Goal: Check status: Check status

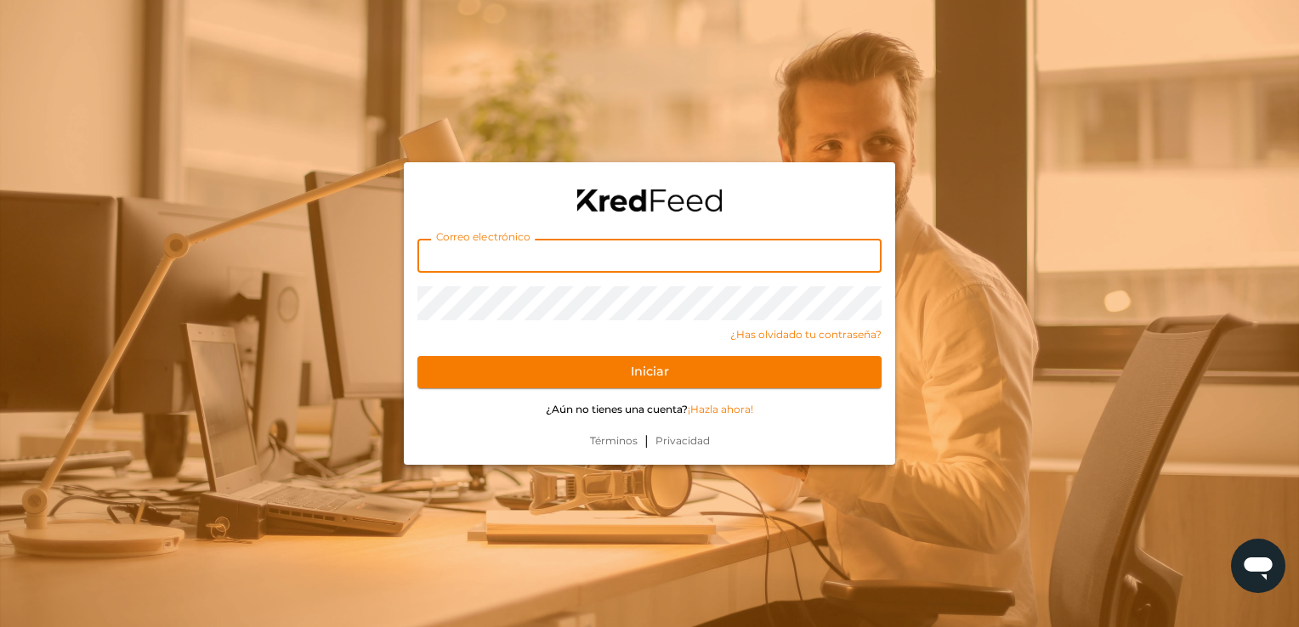
click at [497, 259] on input "text" at bounding box center [649, 256] width 464 height 34
type input "[EMAIL_ADDRESS][DOMAIN_NAME]"
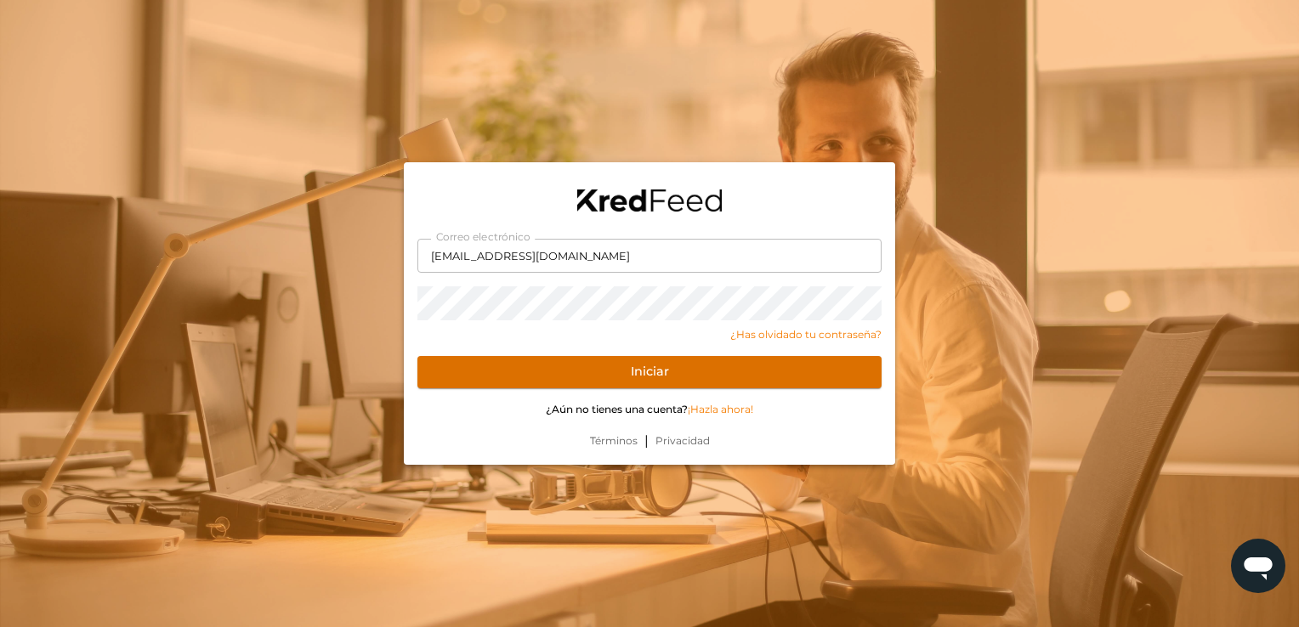
click at [462, 377] on button "Iniciar" at bounding box center [649, 372] width 464 height 32
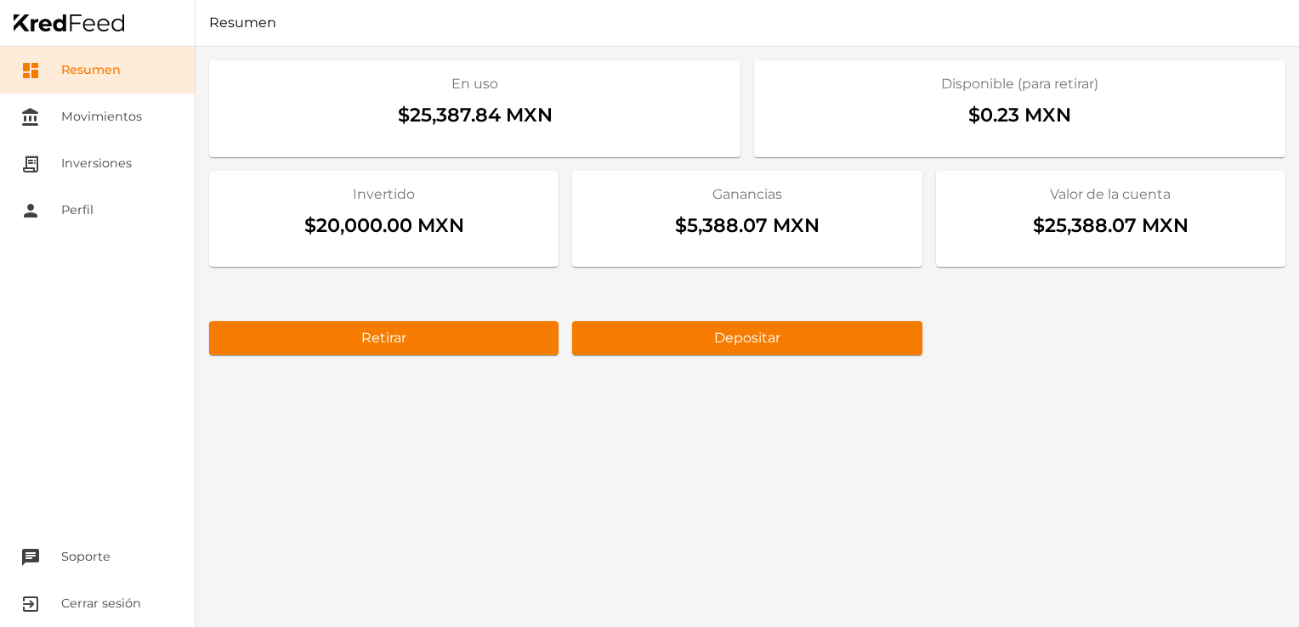
click at [1052, 496] on div "En uso $25,387.84 MXN Disponible (para retirar) $0.23 MXN Invertido $20,000.00 …" at bounding box center [747, 337] width 1103 height 581
click at [71, 165] on link "receipt_long Inversiones" at bounding box center [97, 163] width 195 height 47
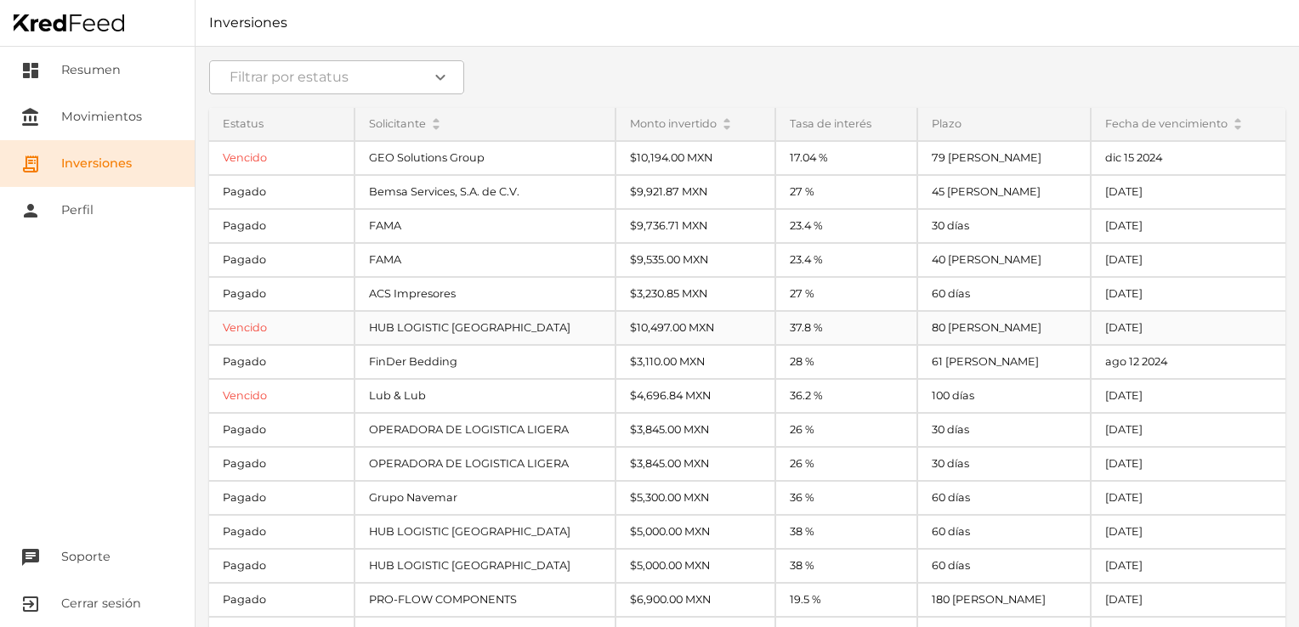
click at [309, 325] on div "Vencido" at bounding box center [281, 328] width 145 height 32
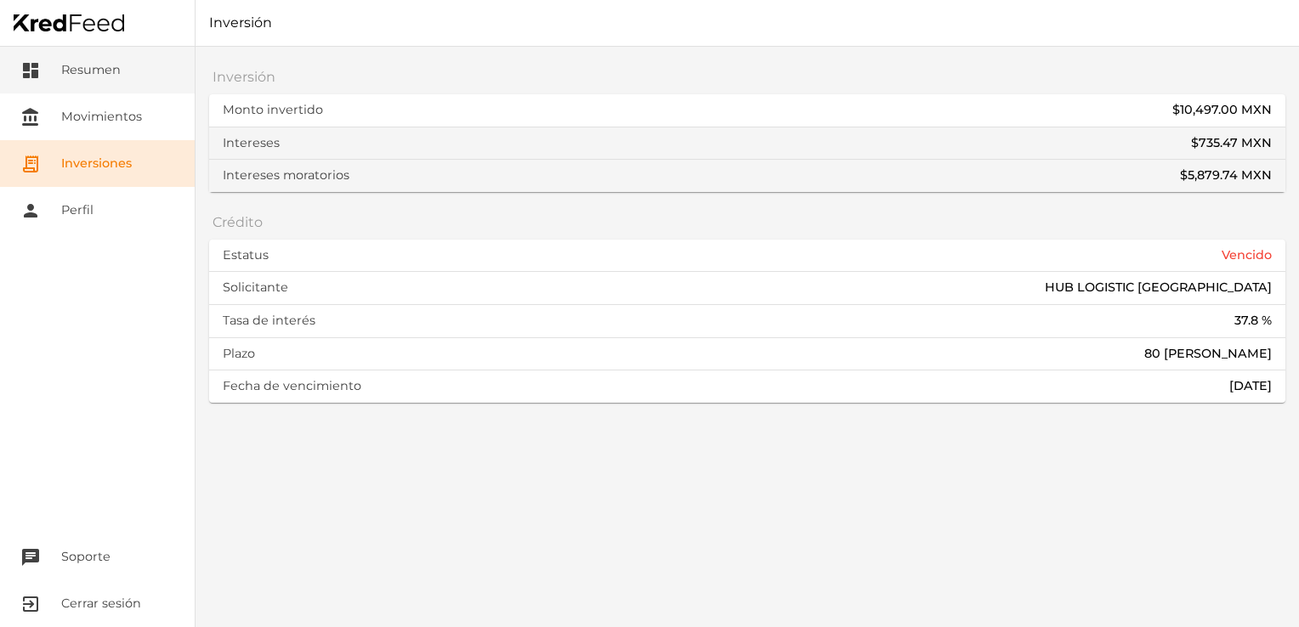
click at [98, 70] on link "dashboard Resumen" at bounding box center [97, 70] width 195 height 47
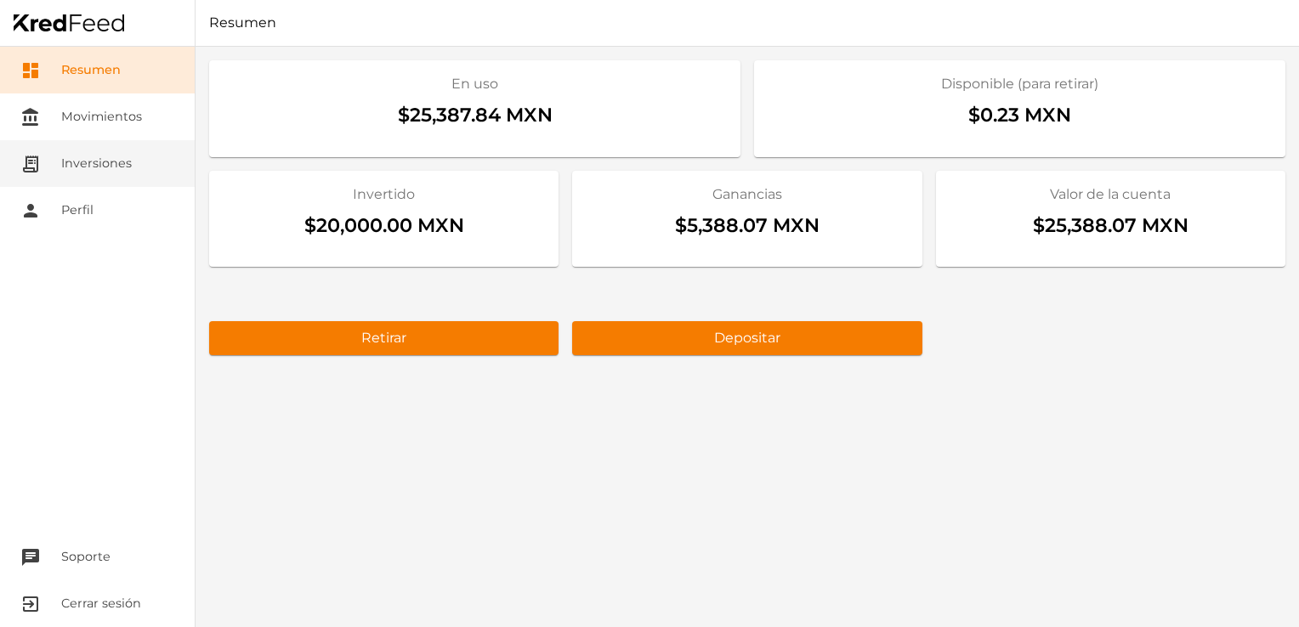
click at [117, 157] on link "receipt_long Inversiones" at bounding box center [97, 163] width 195 height 47
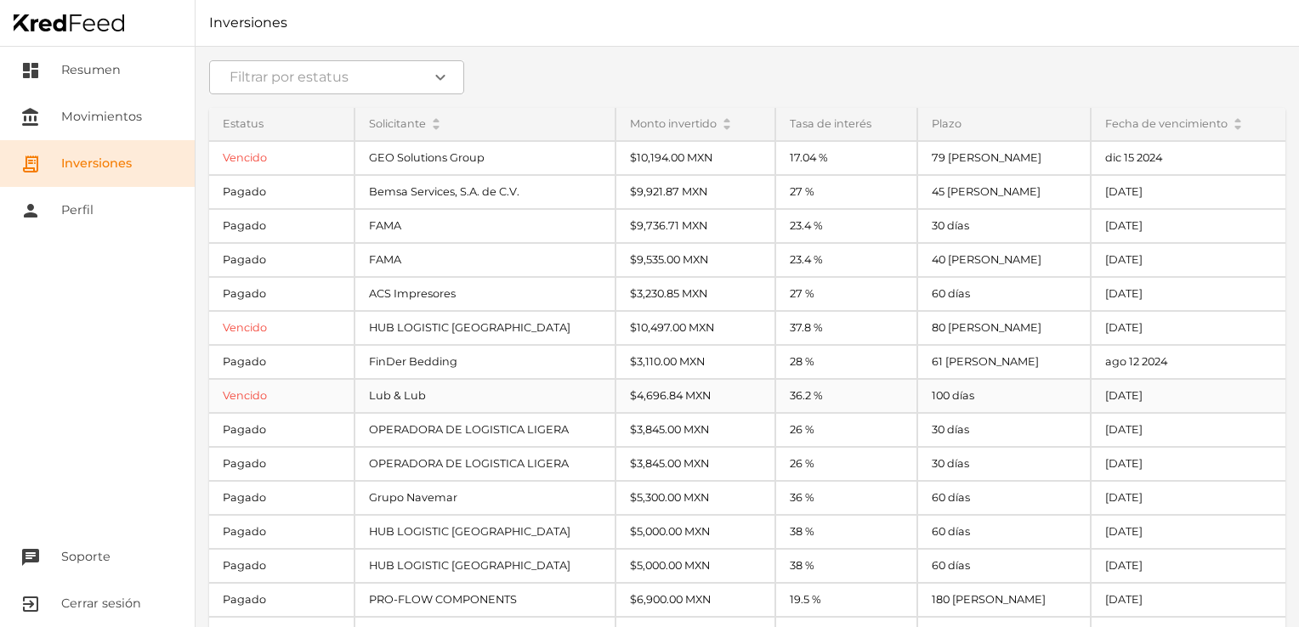
click at [318, 401] on div "Vencido" at bounding box center [281, 396] width 145 height 32
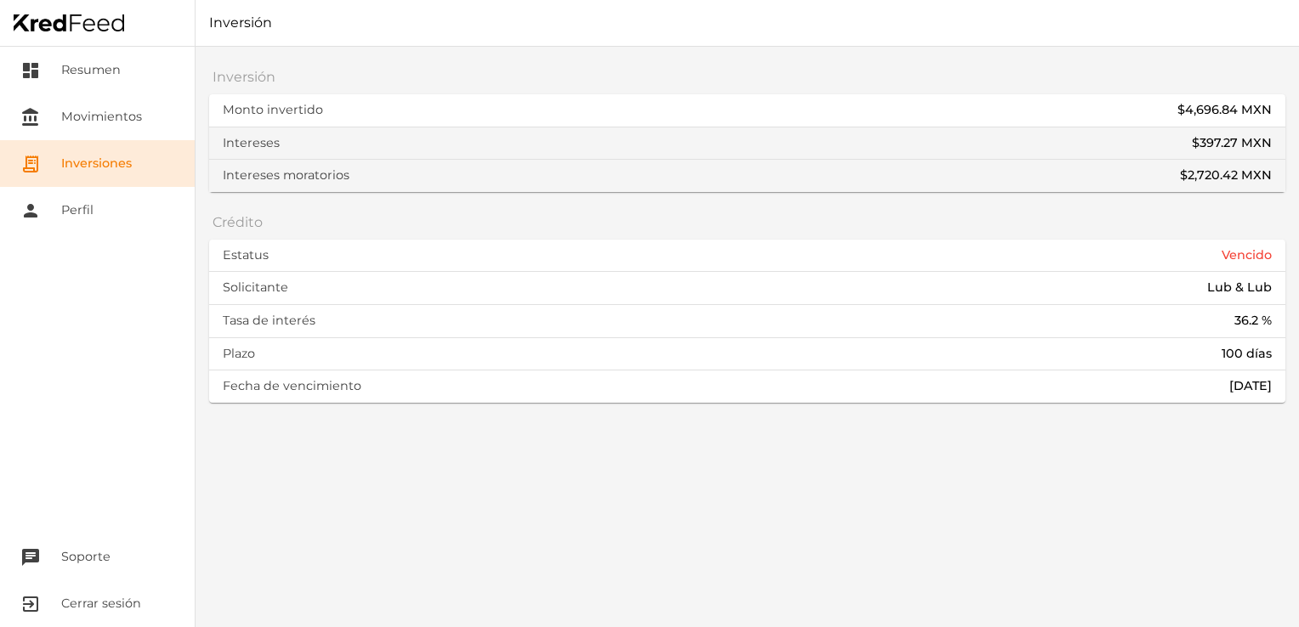
click at [107, 168] on link "receipt_long Inversiones" at bounding box center [97, 163] width 195 height 47
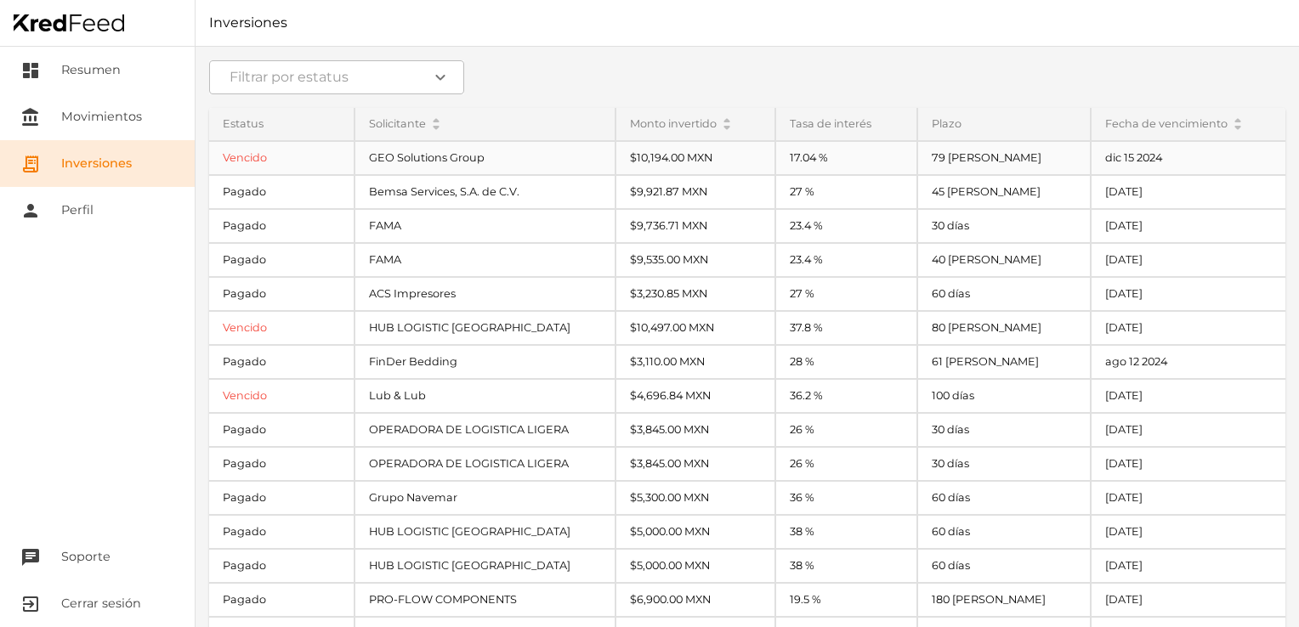
click at [260, 162] on div "Vencido" at bounding box center [281, 158] width 145 height 32
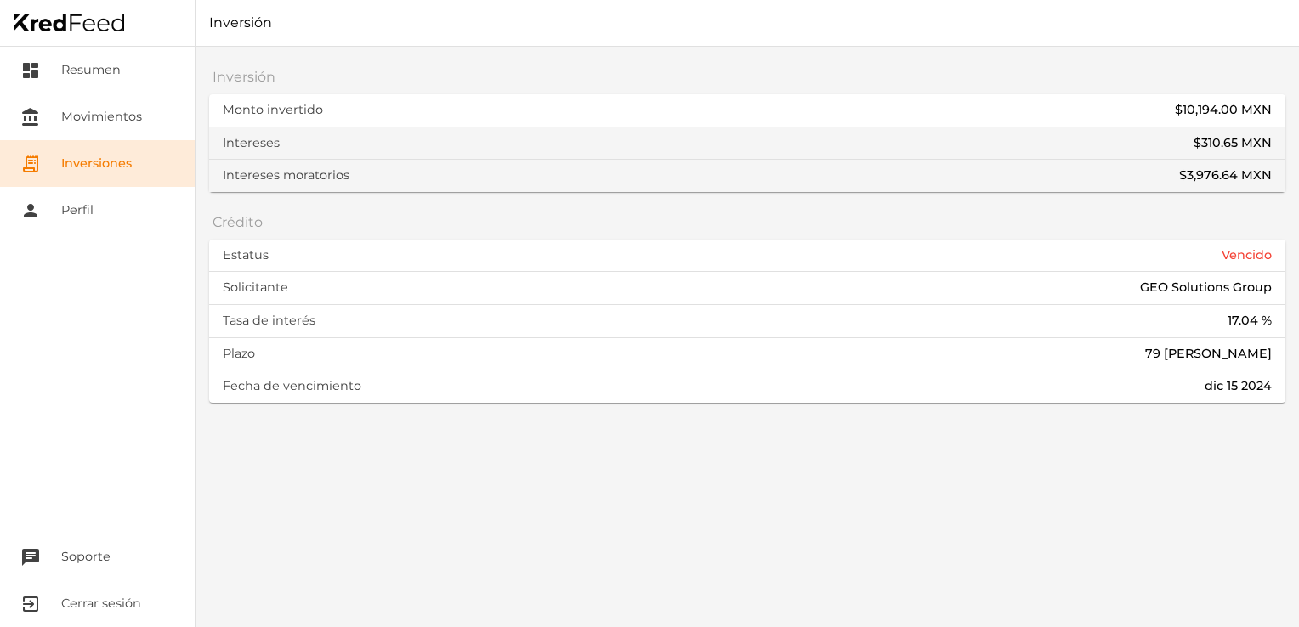
click at [419, 480] on div "Inversión Monto invertido $10,194.00 MXN Monto $388.31 MXN IVA $0.00 MXN ISR - …" at bounding box center [747, 337] width 1103 height 581
